Goal: Use online tool/utility

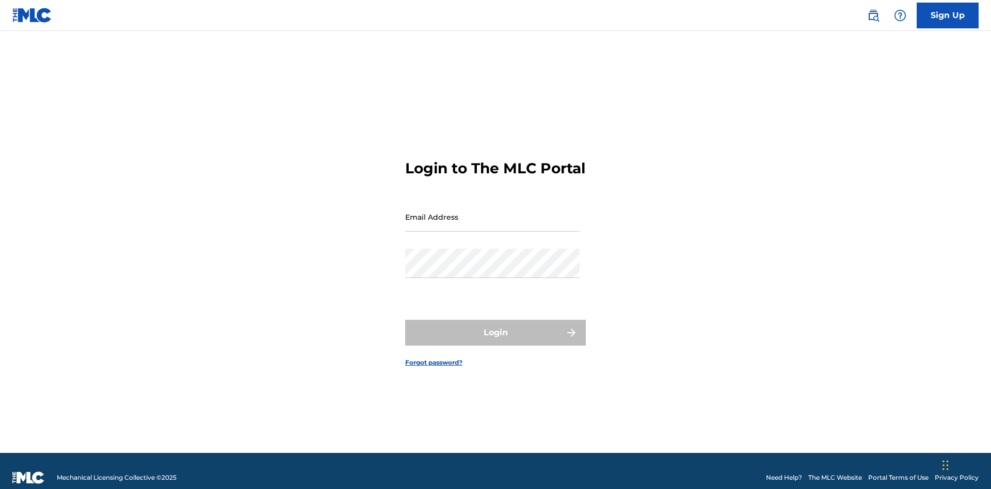
scroll to position [13, 0]
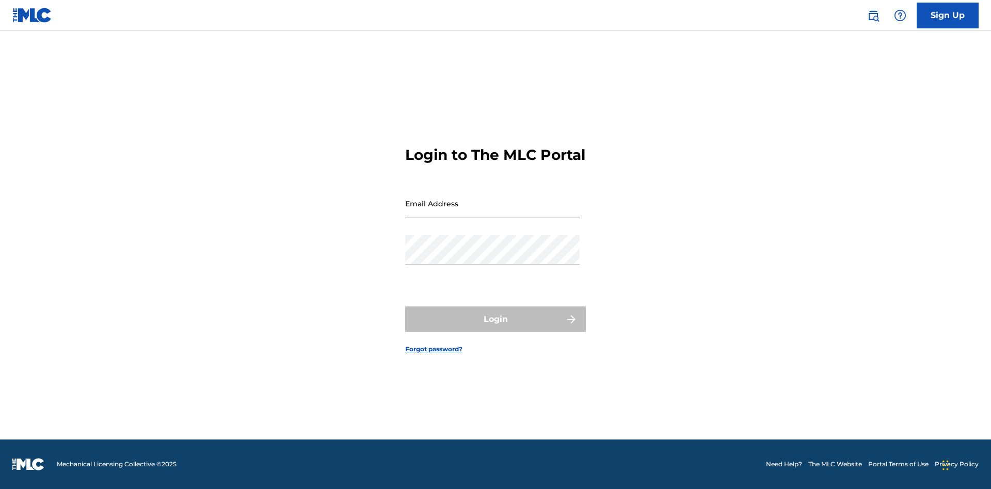
click at [492, 212] on input "Email Address" at bounding box center [492, 203] width 174 height 29
type input "[PERSON_NAME][EMAIL_ADDRESS][PERSON_NAME][DOMAIN_NAME]"
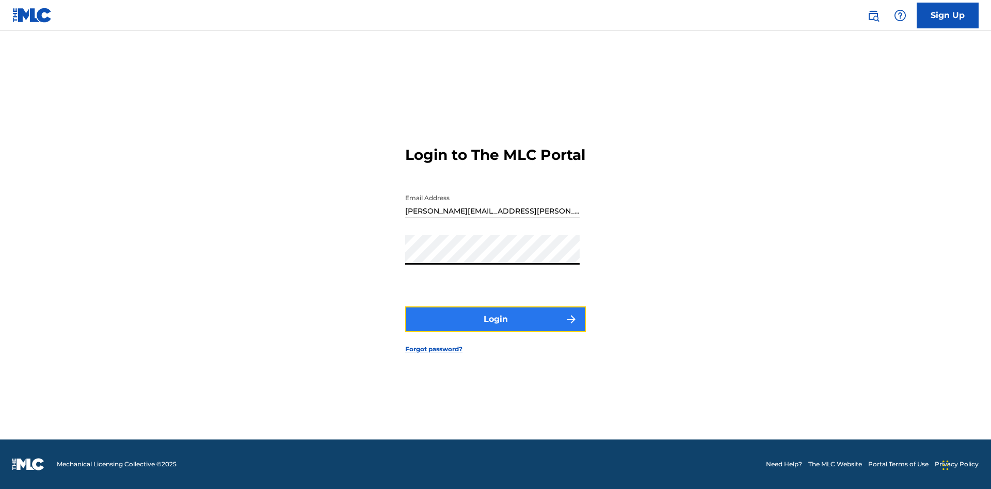
click at [495, 328] on button "Login" at bounding box center [495, 320] width 181 height 26
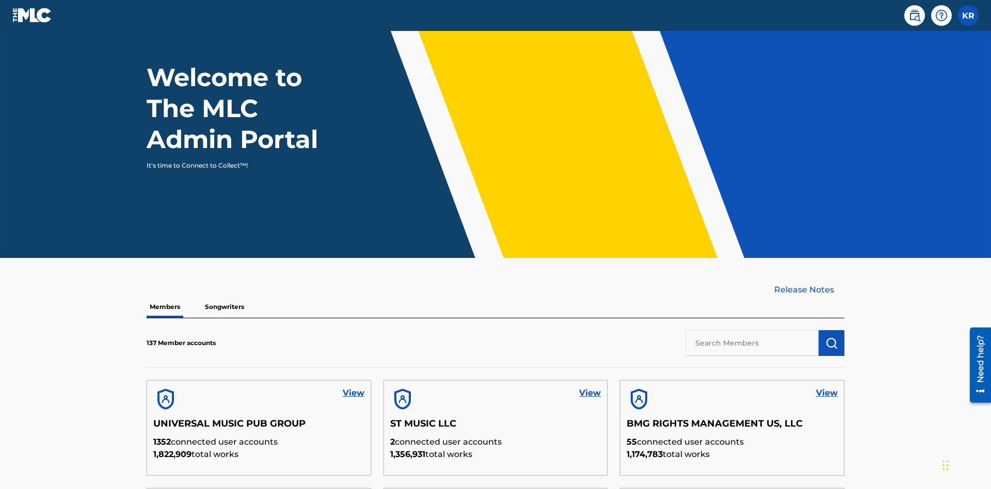
scroll to position [312, 0]
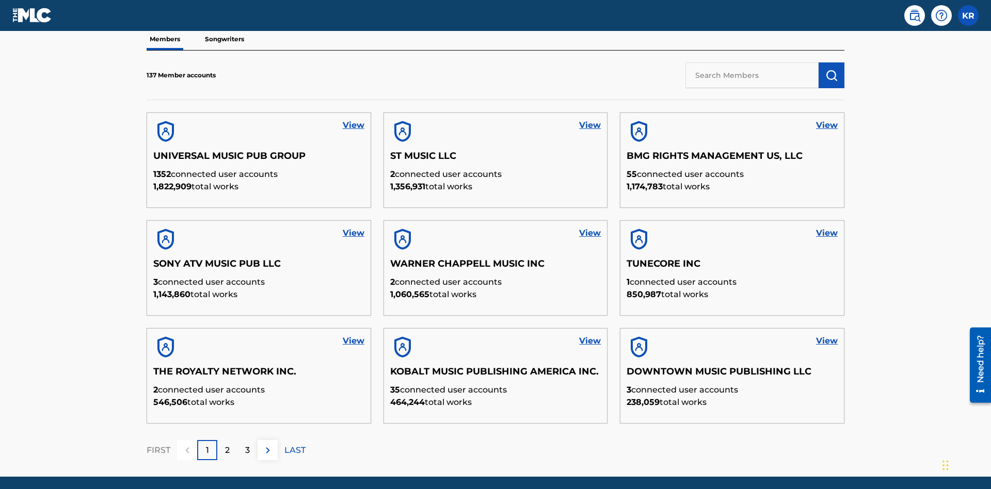
click at [752, 75] on input "text" at bounding box center [751, 75] width 133 height 26
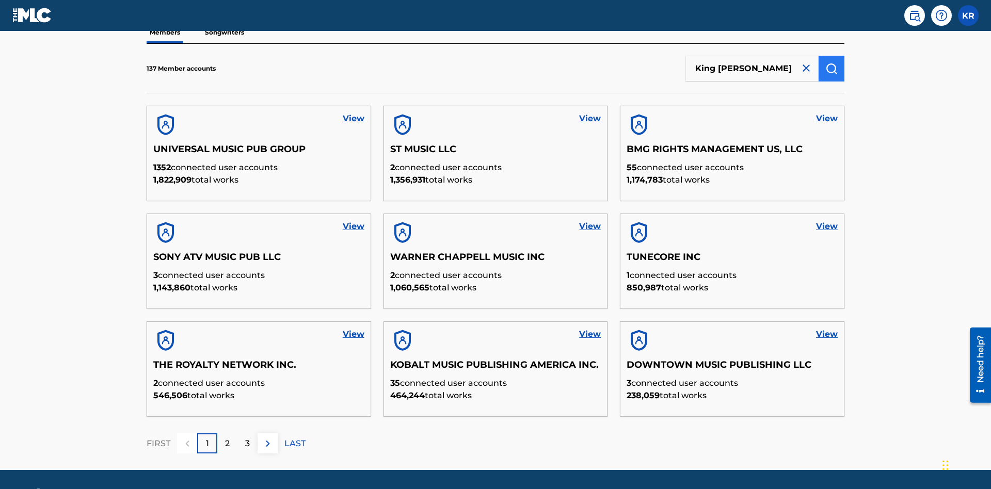
type input "King [PERSON_NAME]"
click at [831, 68] on img "submit" at bounding box center [831, 68] width 12 height 12
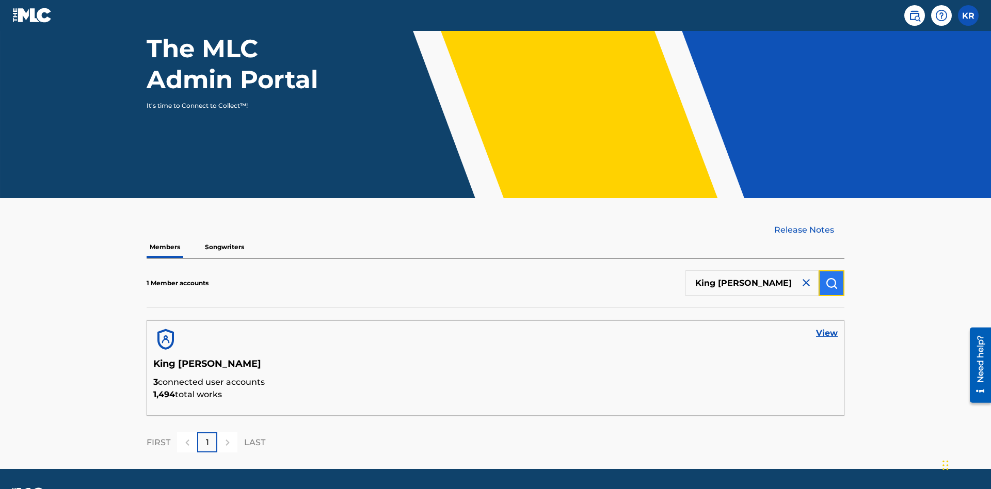
scroll to position [134, 0]
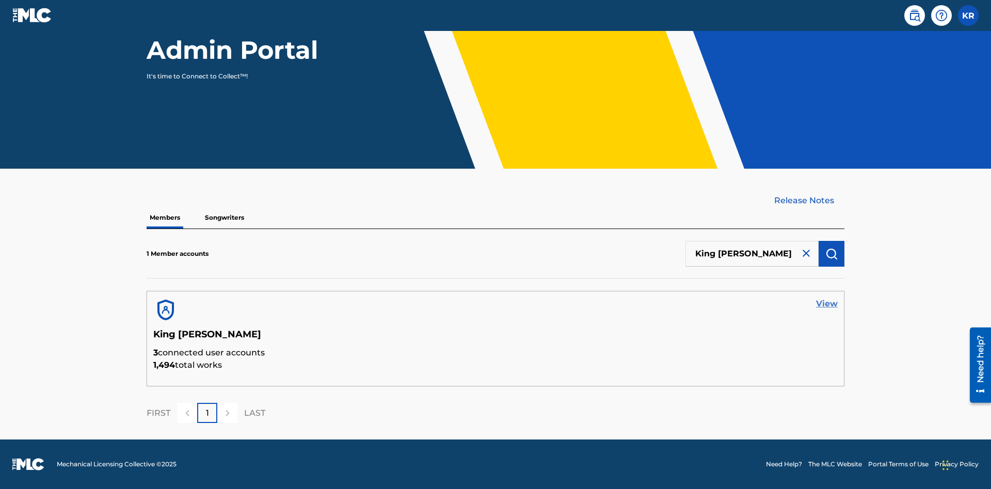
click at [827, 304] on link "View" at bounding box center [827, 304] width 22 height 12
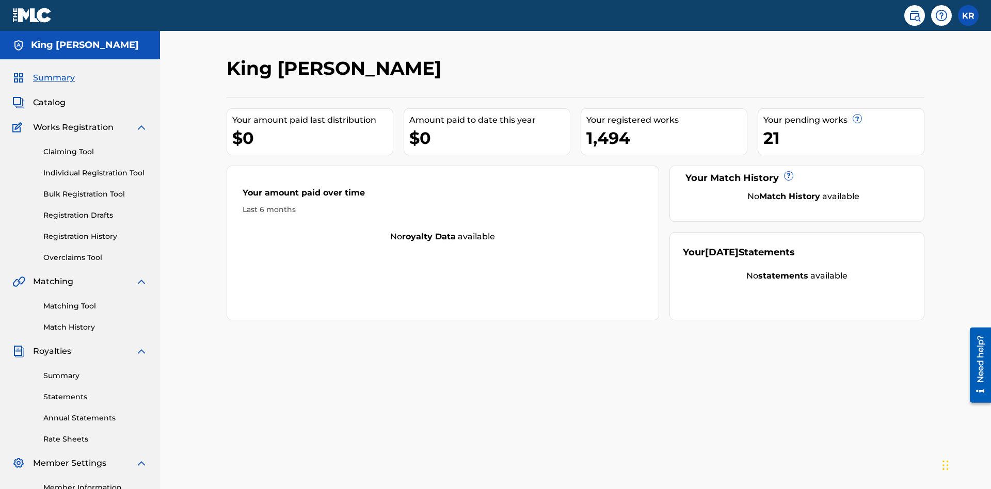
scroll to position [127, 0]
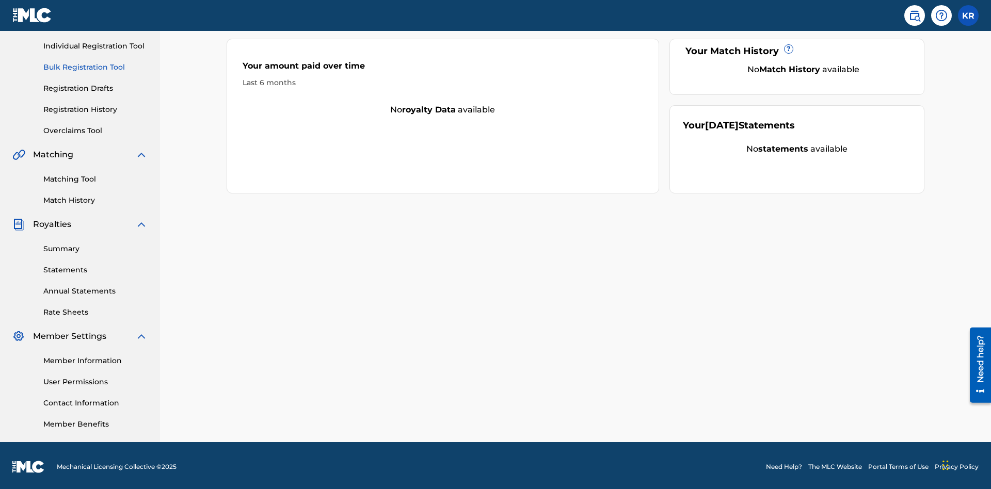
click at [95, 67] on link "Bulk Registration Tool" at bounding box center [95, 67] width 104 height 11
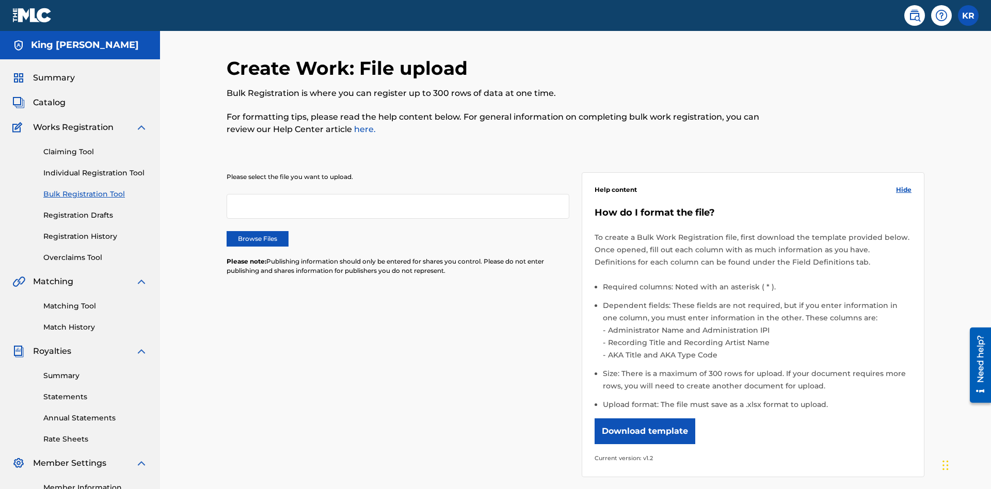
scroll to position [0, 227]
